Goal: Task Accomplishment & Management: Complete application form

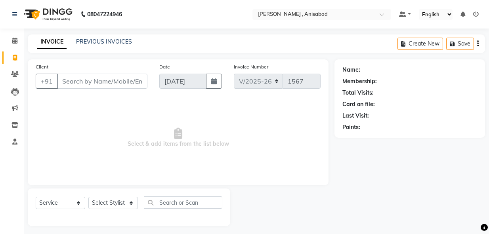
select select "6967"
select select "service"
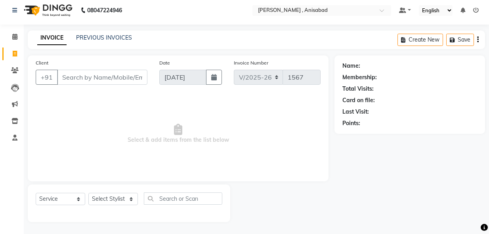
scroll to position [4, 0]
click at [131, 199] on select "Select Stylist ANIMA SINGH md [PERSON_NAME] [PERSON_NAME] [PERSON_NAME]" at bounding box center [113, 199] width 50 height 12
select select "57497"
click at [88, 193] on select "Select Stylist ANIMA SINGH md [PERSON_NAME] [PERSON_NAME] [PERSON_NAME]" at bounding box center [113, 199] width 50 height 12
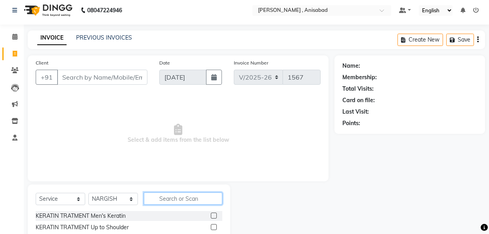
click at [189, 198] on input "text" at bounding box center [183, 199] width 78 height 12
type input "thre"
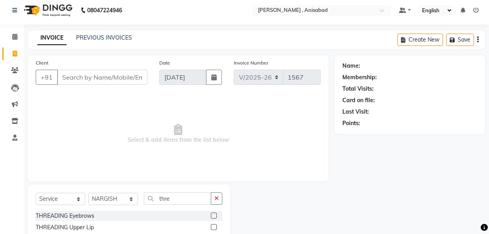
click at [211, 216] on label at bounding box center [214, 216] width 6 height 6
click at [211, 216] on input "checkbox" at bounding box center [213, 216] width 5 height 5
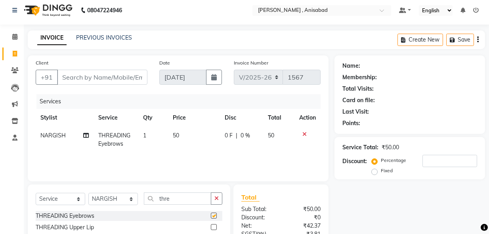
checkbox input "false"
click at [130, 77] on input "Client" at bounding box center [102, 77] width 90 height 15
type input "7"
type input "0"
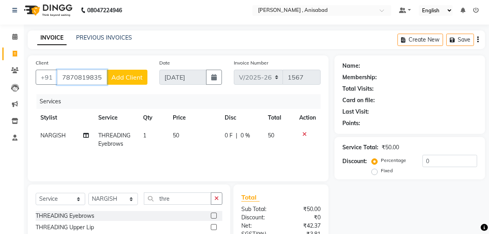
type input "7870819835"
click at [116, 76] on span "Add Client" at bounding box center [126, 77] width 31 height 8
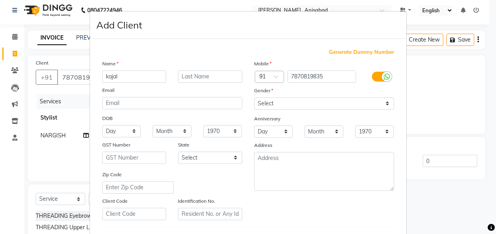
type input "kajal"
click at [351, 105] on select "Select [DEMOGRAPHIC_DATA] [DEMOGRAPHIC_DATA] Other Prefer Not To Say" at bounding box center [324, 103] width 140 height 12
select select "[DEMOGRAPHIC_DATA]"
click at [254, 97] on select "Select [DEMOGRAPHIC_DATA] [DEMOGRAPHIC_DATA] Other Prefer Not To Say" at bounding box center [324, 103] width 140 height 12
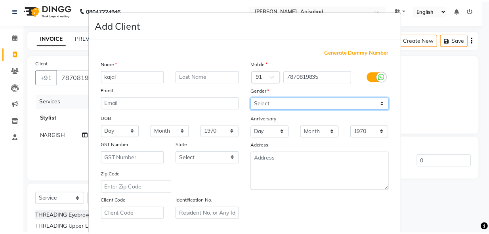
scroll to position [132, 0]
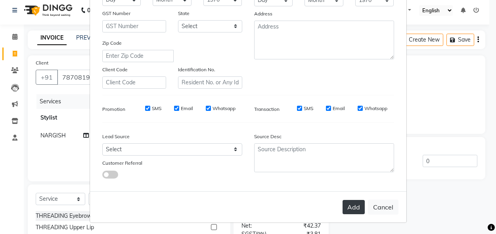
click at [351, 210] on button "Add" at bounding box center [353, 207] width 22 height 14
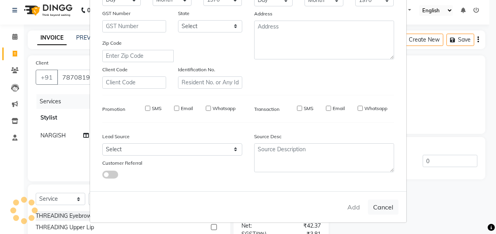
type input "78******35"
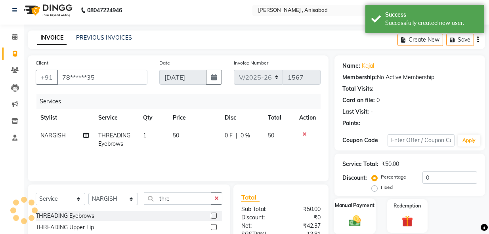
scroll to position [83, 0]
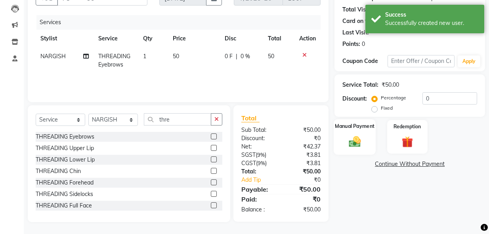
click at [355, 142] on img at bounding box center [354, 141] width 19 height 13
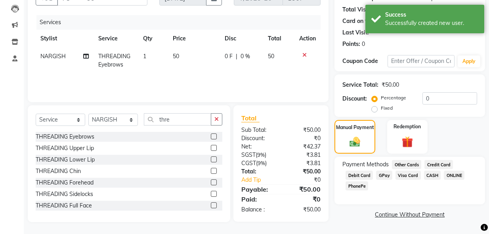
click at [385, 174] on span "GPay" at bounding box center [384, 175] width 16 height 9
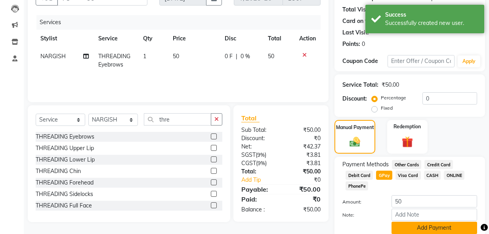
click at [414, 227] on button "Add Payment" at bounding box center [435, 228] width 86 height 12
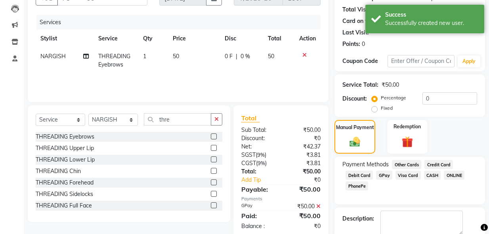
scroll to position [126, 0]
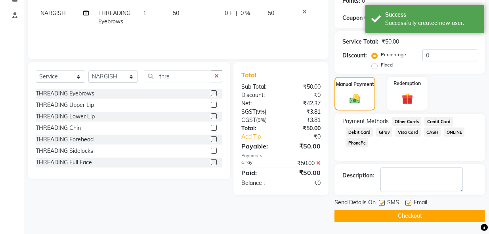
click at [414, 218] on button "Checkout" at bounding box center [409, 216] width 151 height 12
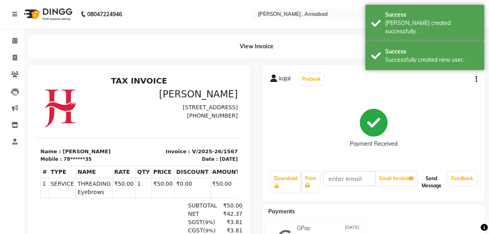
click at [436, 183] on button "Send Message" at bounding box center [431, 182] width 27 height 21
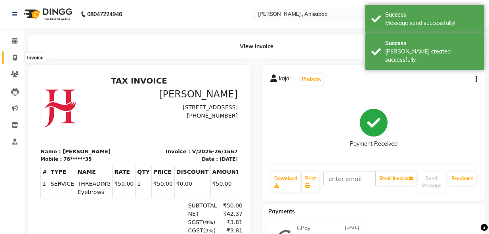
click at [13, 57] on icon at bounding box center [15, 58] width 4 height 6
select select "service"
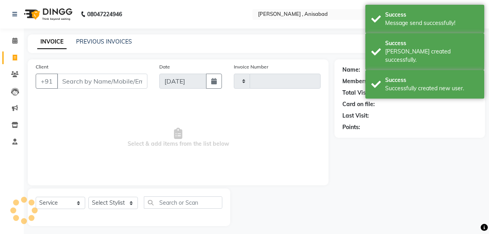
scroll to position [4, 0]
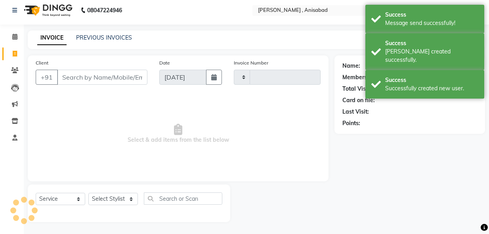
type input "1568"
select select "6967"
